Goal: Task Accomplishment & Management: Manage account settings

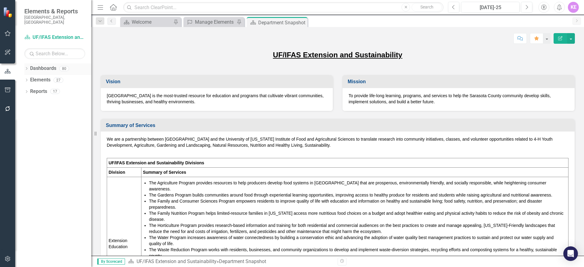
click at [26, 67] on div "Dropdown" at bounding box center [26, 69] width 4 height 5
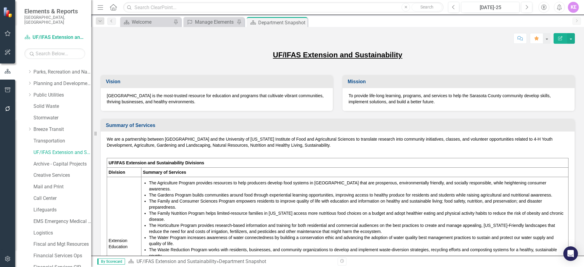
scroll to position [179, 0]
click at [72, 151] on link "UF/IFAS Extension and Sustainability" at bounding box center [62, 154] width 58 height 7
click at [525, 8] on icon "Next" at bounding box center [526, 7] width 3 height 5
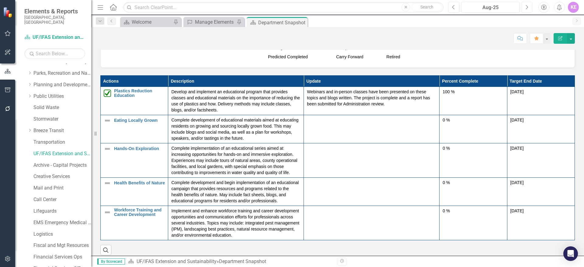
scroll to position [620, 0]
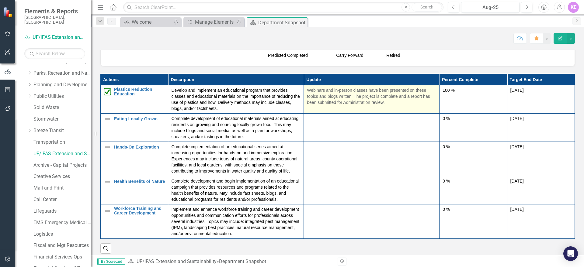
click at [342, 103] on td "Webinars and in-person classes have been presented on these topics and blogs wr…" at bounding box center [372, 99] width 136 height 28
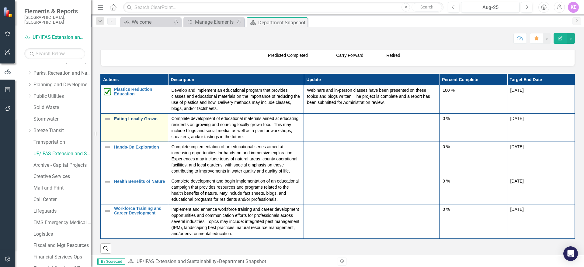
click at [134, 117] on link "Eating Locally Grown" at bounding box center [139, 119] width 51 height 5
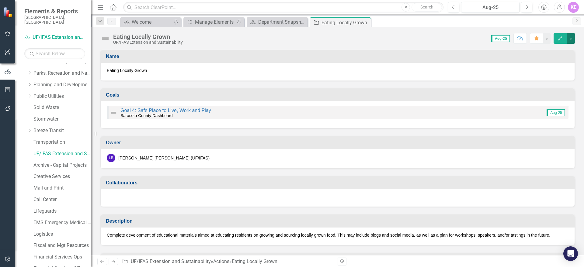
click at [569, 38] on button "button" at bounding box center [571, 38] width 8 height 11
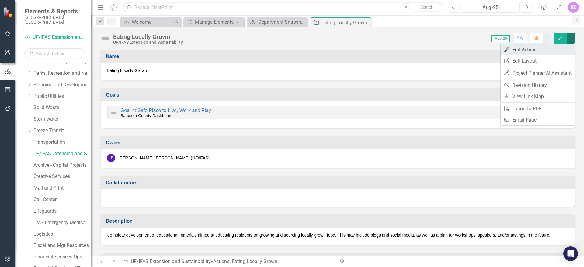
click at [558, 53] on link "Edit Edit Action" at bounding box center [538, 49] width 74 height 11
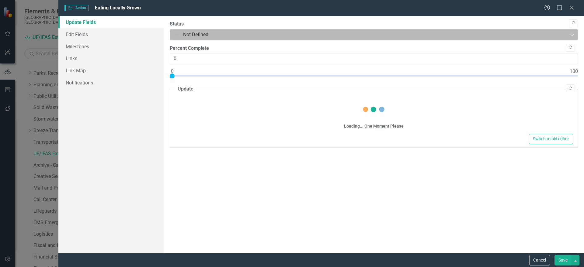
click at [211, 34] on div at bounding box center [369, 35] width 390 height 8
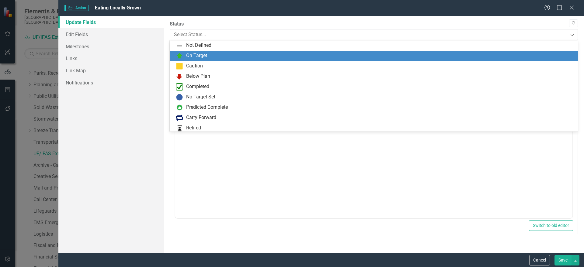
click at [209, 56] on div "On Target" at bounding box center [375, 55] width 399 height 7
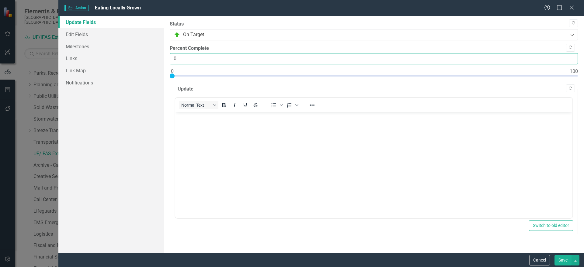
click at [199, 58] on input "0" at bounding box center [374, 58] width 408 height 11
type input "085"
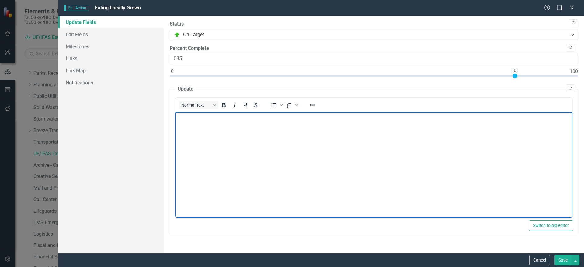
click at [200, 129] on body "Rich Text Area. Press ALT-0 for help." at bounding box center [373, 157] width 397 height 91
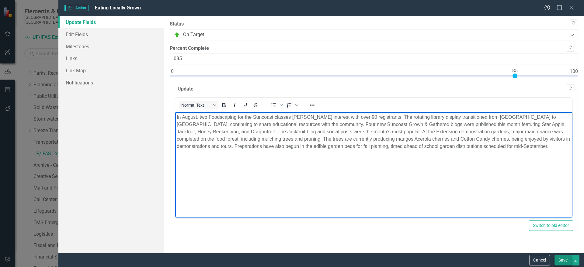
click at [563, 260] on button "Save" at bounding box center [563, 260] width 17 height 11
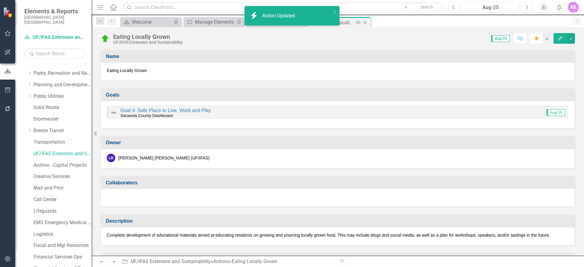
click at [367, 22] on icon "Close" at bounding box center [365, 22] width 6 height 5
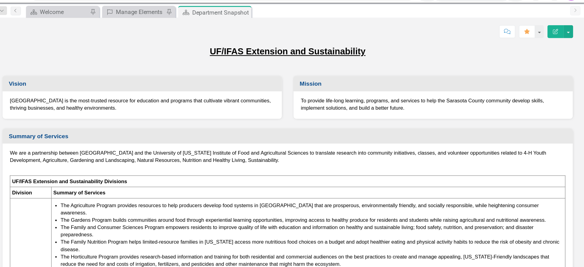
drag, startPoint x: 552, startPoint y: 66, endPoint x: 553, endPoint y: 51, distance: 15.9
click at [553, 51] on div "UF/IFAS Extension and Sustainability" at bounding box center [337, 59] width 475 height 18
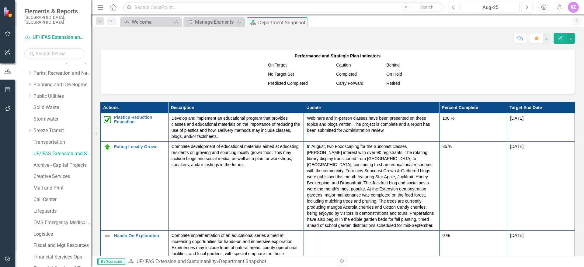
scroll to position [588, 0]
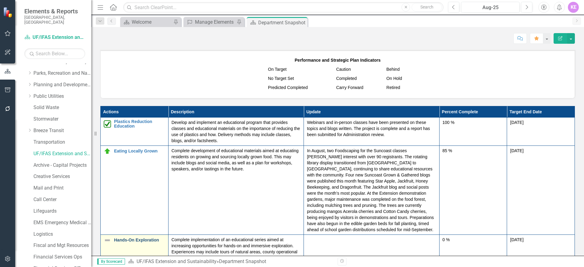
click at [149, 238] on link "Hands-On Exploration" at bounding box center [139, 240] width 51 height 5
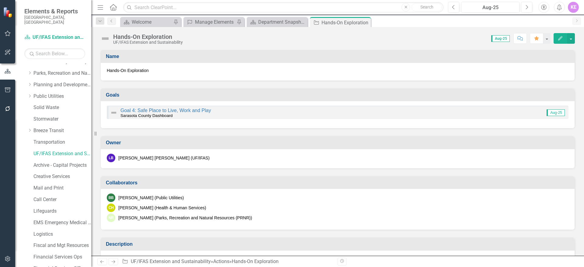
click at [575, 36] on div "Hands-On Exploration UF/IFAS Extension and Sustainability Score: 0.00 Aug-25 Co…" at bounding box center [337, 36] width 493 height 18
click at [572, 41] on button "button" at bounding box center [571, 38] width 8 height 11
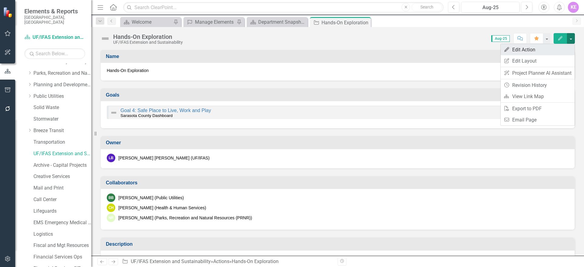
click at [561, 53] on link "Edit Edit Action" at bounding box center [538, 49] width 74 height 11
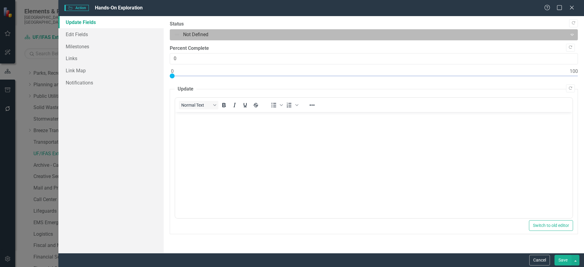
click at [294, 37] on div at bounding box center [369, 35] width 390 height 8
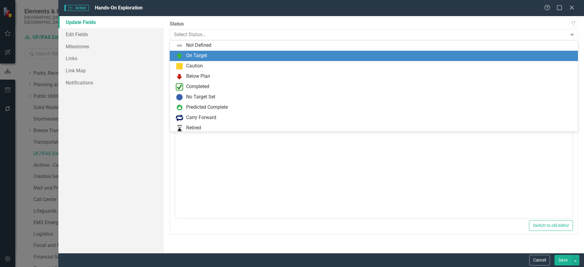
drag, startPoint x: 289, startPoint y: 64, endPoint x: 292, endPoint y: 56, distance: 8.4
click at [292, 56] on div "Not Defined On Target Caution Below Plan Completed No Target Set Predicted Comp…" at bounding box center [374, 85] width 408 height 91
click at [291, 57] on div "On Target" at bounding box center [375, 55] width 399 height 7
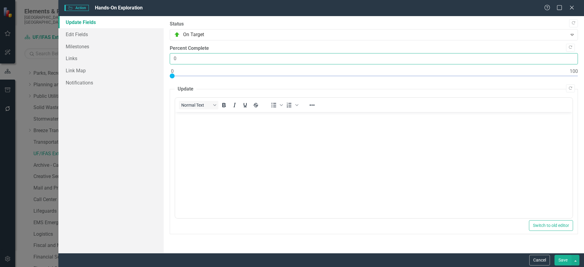
click at [250, 64] on input "0" at bounding box center [374, 58] width 408 height 11
type input "070"
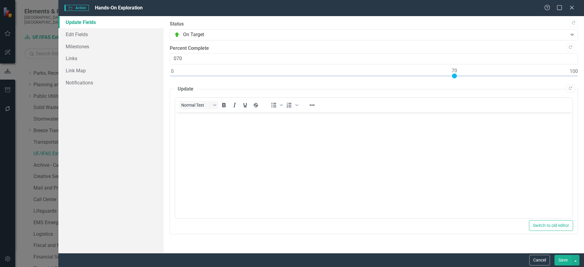
click at [192, 135] on body "Rich Text Area. Press ALT-0 for help." at bounding box center [373, 157] width 397 height 91
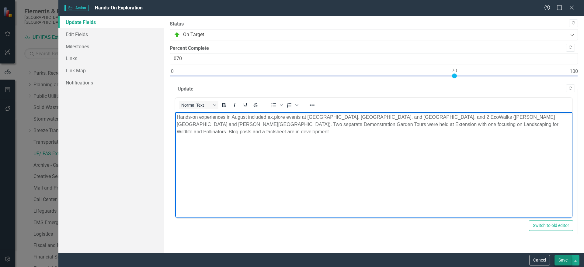
click at [564, 260] on button "Save" at bounding box center [563, 260] width 17 height 11
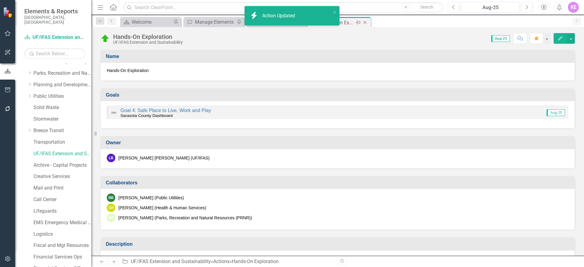
click at [367, 21] on icon "Close" at bounding box center [365, 22] width 6 height 5
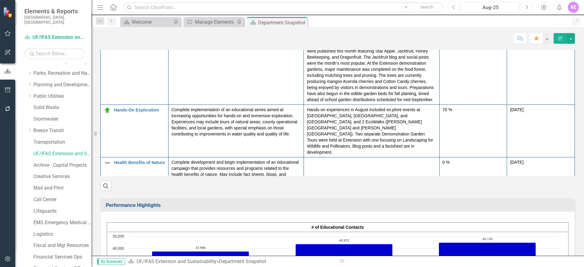
scroll to position [707, 0]
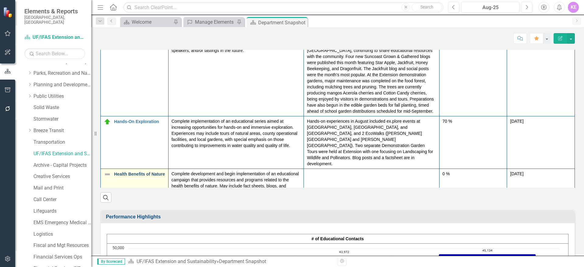
click at [141, 172] on link "Health Benefits of Nature" at bounding box center [139, 174] width 51 height 5
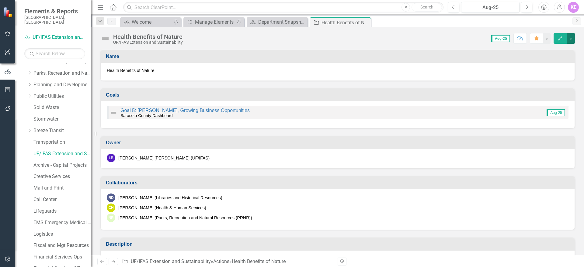
click at [573, 40] on button "button" at bounding box center [571, 38] width 8 height 11
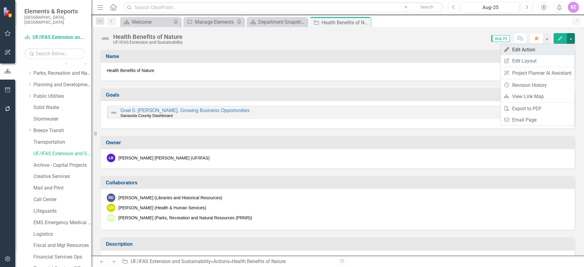
click at [555, 54] on link "Edit Edit Action" at bounding box center [538, 49] width 74 height 11
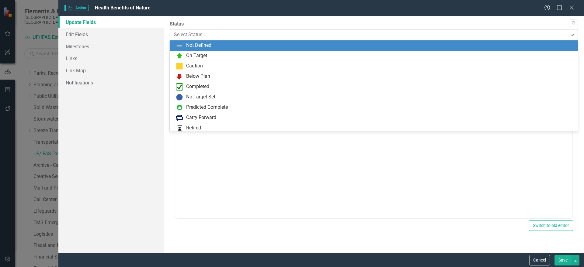
click at [233, 35] on div at bounding box center [369, 35] width 390 height 8
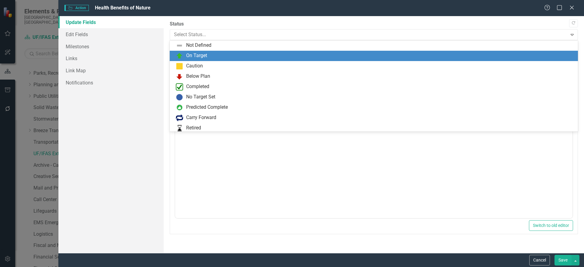
click at [231, 52] on div "On Target" at bounding box center [375, 55] width 399 height 7
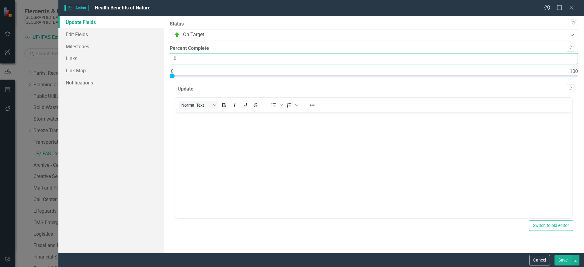
click at [224, 55] on input "0" at bounding box center [374, 58] width 408 height 11
type input "090"
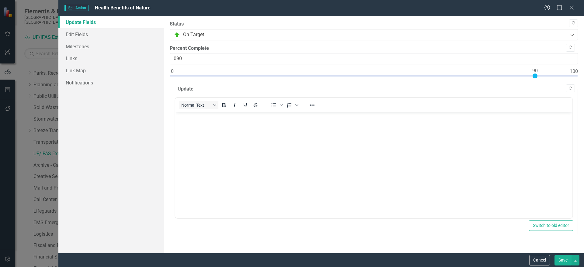
click at [208, 146] on body "Rich Text Area. Press ALT-0 for help." at bounding box center [373, 157] width 397 height 91
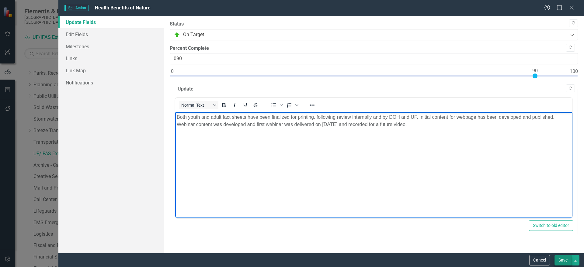
click at [563, 260] on button "Save" at bounding box center [563, 260] width 17 height 11
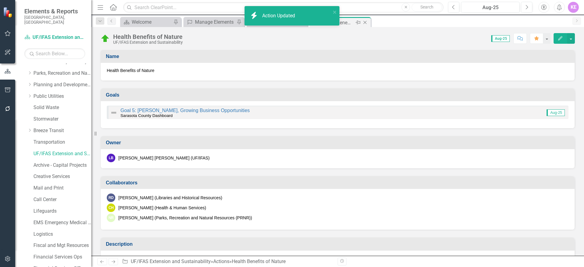
click at [366, 23] on icon "Close" at bounding box center [365, 22] width 6 height 5
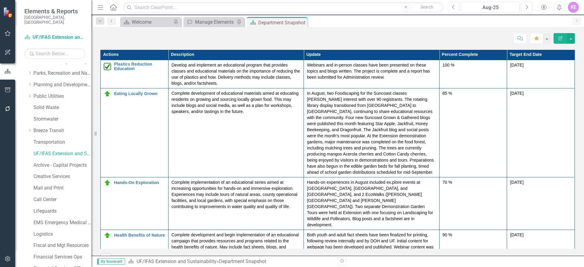
scroll to position [42, 0]
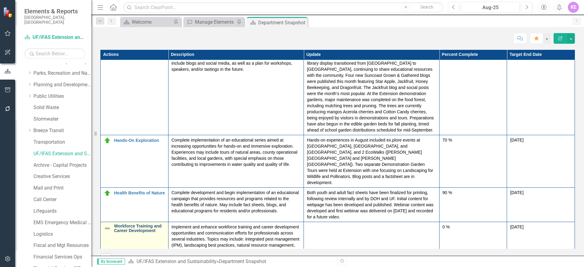
click at [147, 224] on link "Workforce Training and Career Development" at bounding box center [139, 228] width 51 height 9
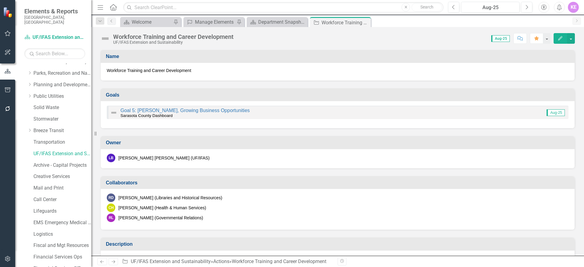
click at [576, 38] on div "Workforce Training and Career Development UF/IFAS Extension and Sustainability …" at bounding box center [337, 36] width 493 height 18
click at [573, 38] on button "button" at bounding box center [571, 38] width 8 height 11
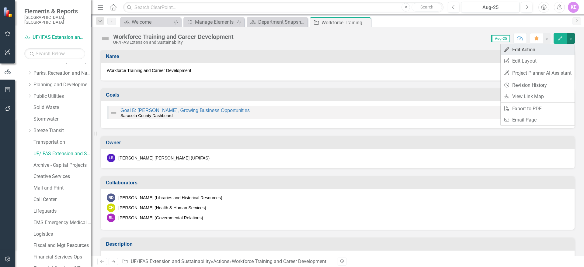
click at [566, 54] on link "Edit Edit Action" at bounding box center [538, 49] width 74 height 11
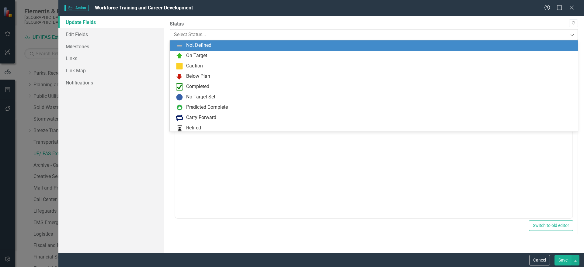
click at [305, 33] on div at bounding box center [369, 35] width 390 height 8
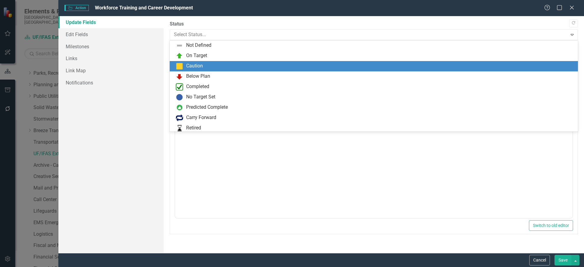
click at [310, 61] on div "Caution" at bounding box center [374, 66] width 408 height 10
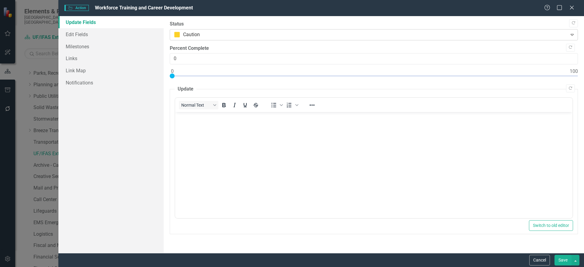
click at [305, 34] on div at bounding box center [369, 35] width 390 height 8
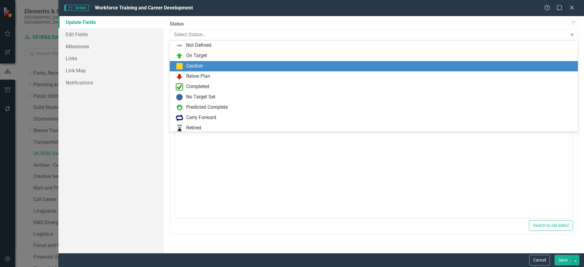
scroll to position [12, 0]
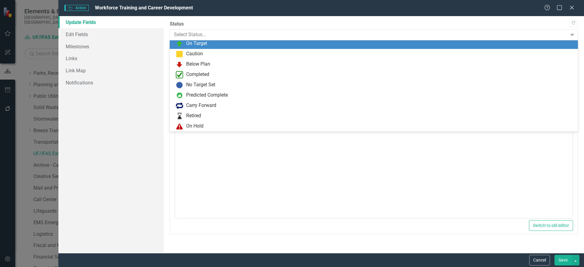
click at [301, 45] on div "On Target" at bounding box center [375, 43] width 399 height 7
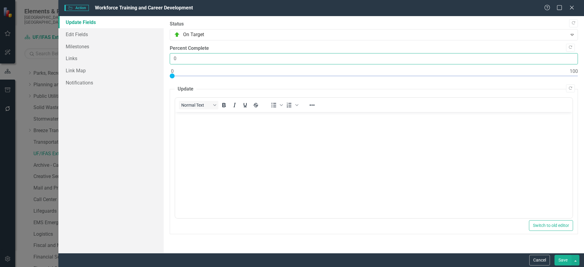
click at [285, 55] on input "0" at bounding box center [374, 58] width 408 height 11
type input "085"
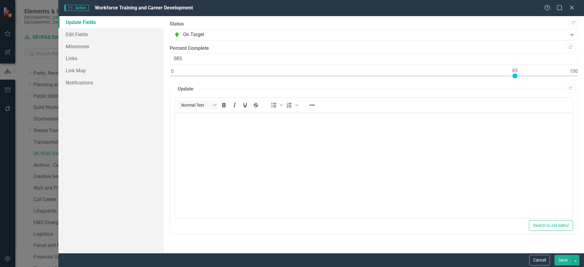
click at [183, 129] on body "Rich Text Area. Press ALT-0 for help." at bounding box center [373, 157] width 397 height 91
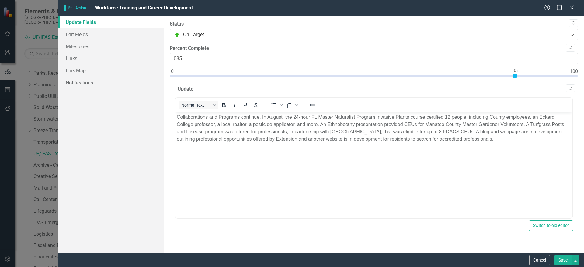
click at [564, 259] on button "Save" at bounding box center [563, 260] width 17 height 11
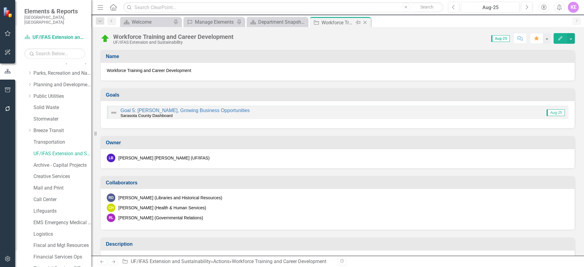
click at [365, 22] on icon "Close" at bounding box center [365, 22] width 6 height 5
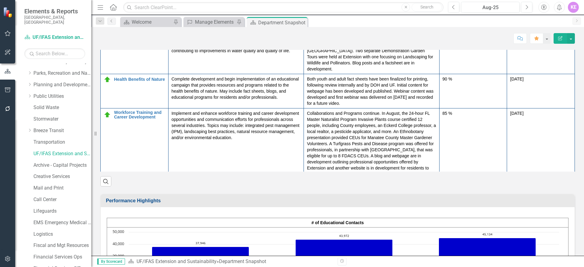
scroll to position [716, 0]
